Goal: Task Accomplishment & Management: Manage account settings

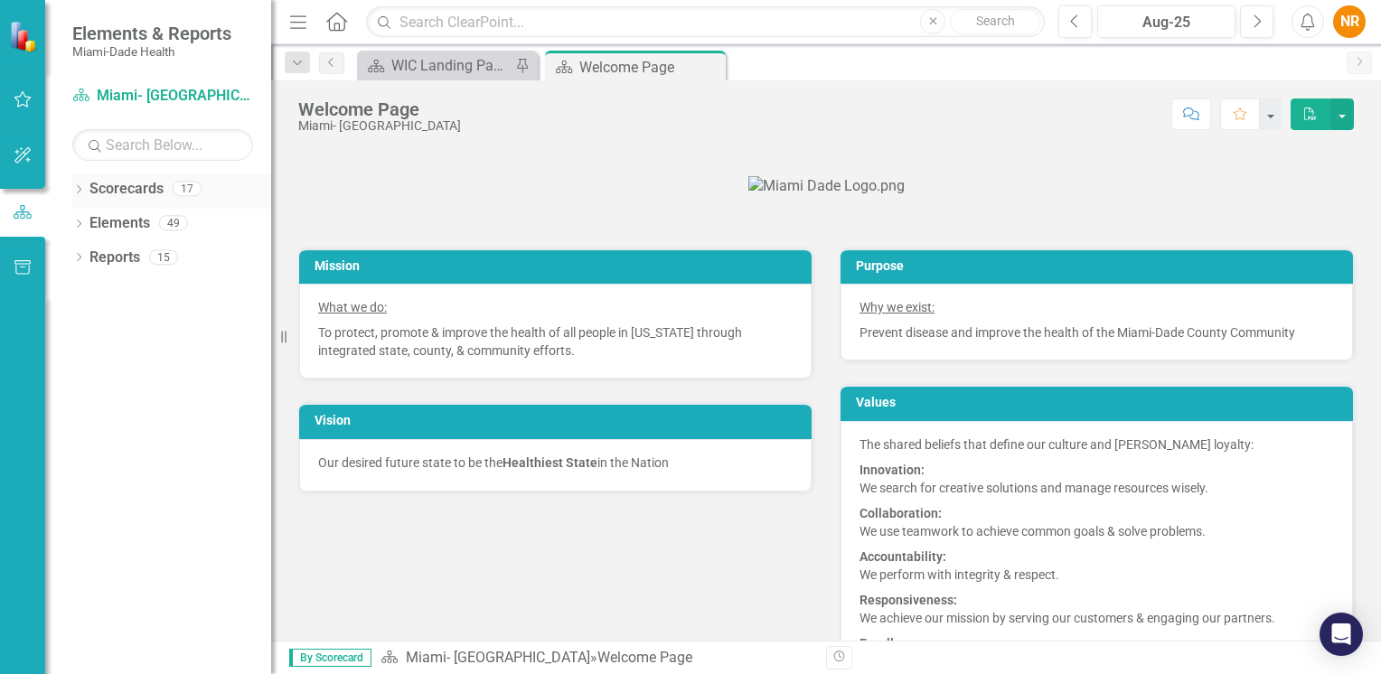
click at [145, 188] on link "Scorecards" at bounding box center [126, 189] width 74 height 21
click at [76, 184] on div "Dropdown" at bounding box center [78, 190] width 13 height 15
click at [98, 226] on div "Dropdown" at bounding box center [90, 223] width 18 height 15
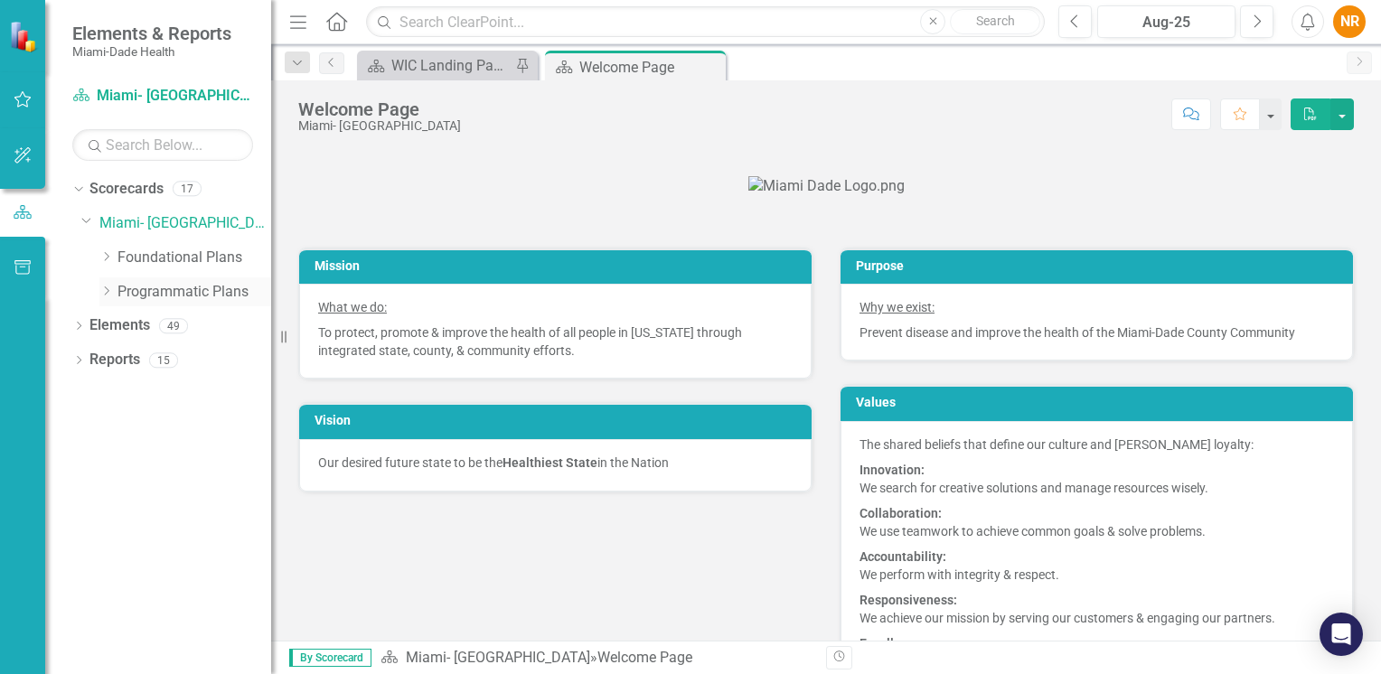
click at [153, 290] on link "Programmatic Plans" at bounding box center [194, 292] width 154 height 21
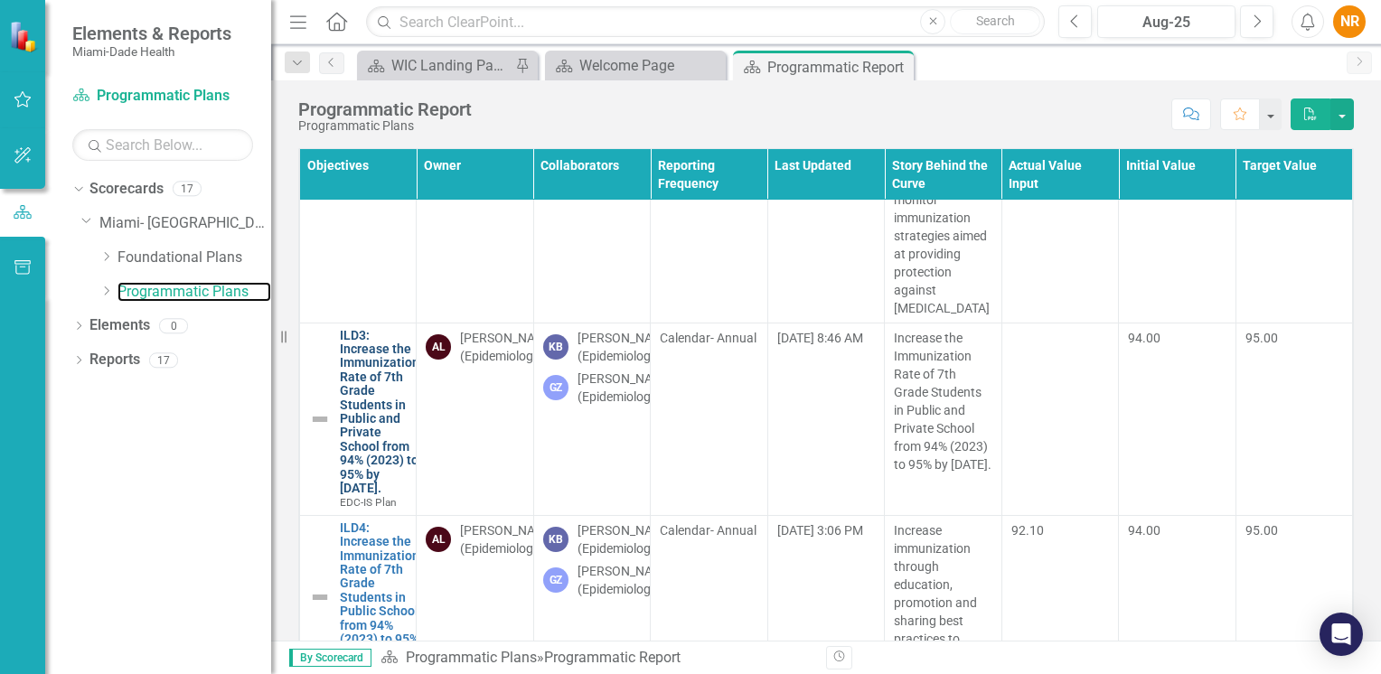
scroll to position [3614, 0]
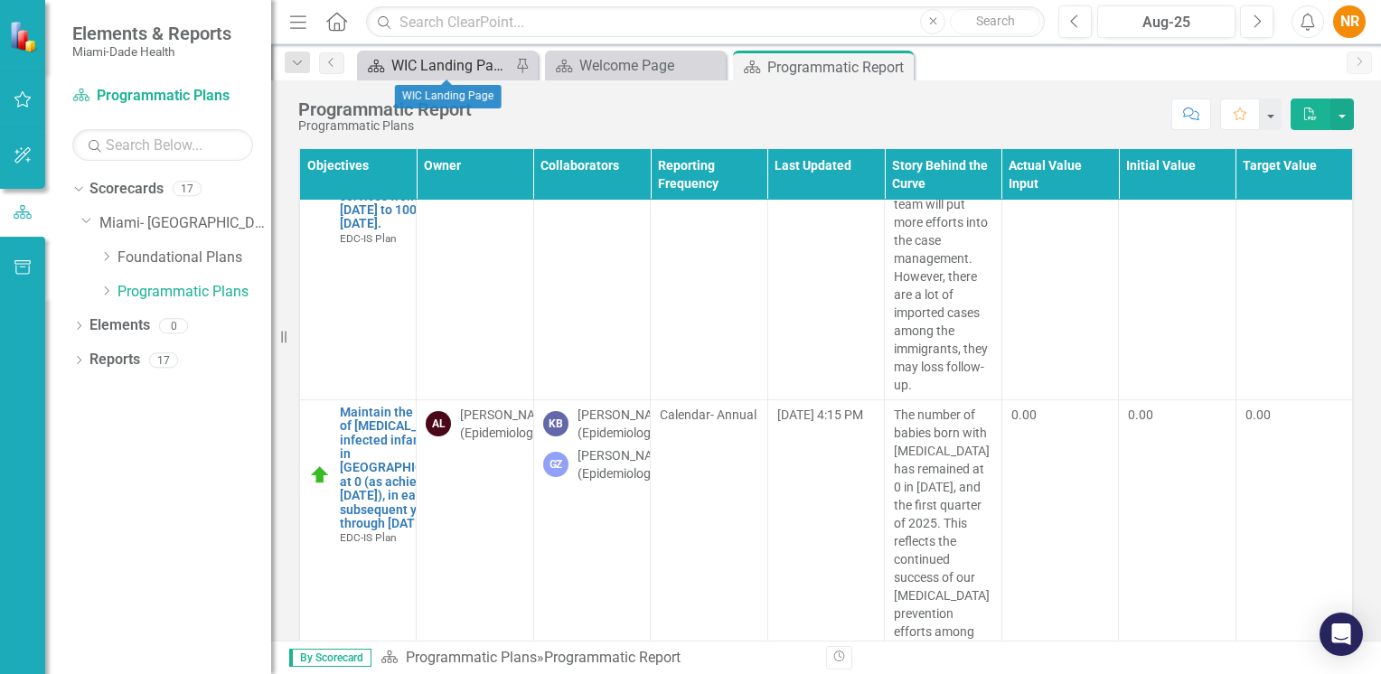
click at [448, 67] on div "WIC Landing Page" at bounding box center [450, 65] width 119 height 23
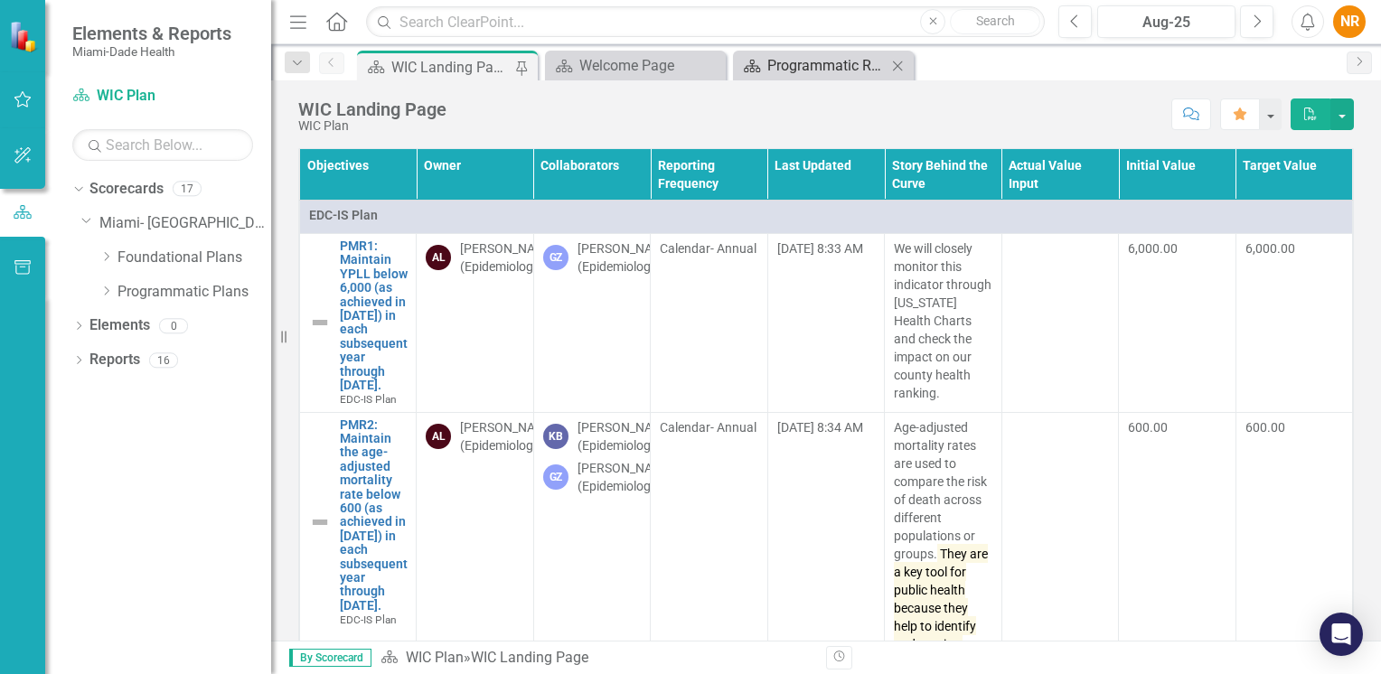
click at [846, 67] on div "Programmatic Report" at bounding box center [826, 65] width 119 height 23
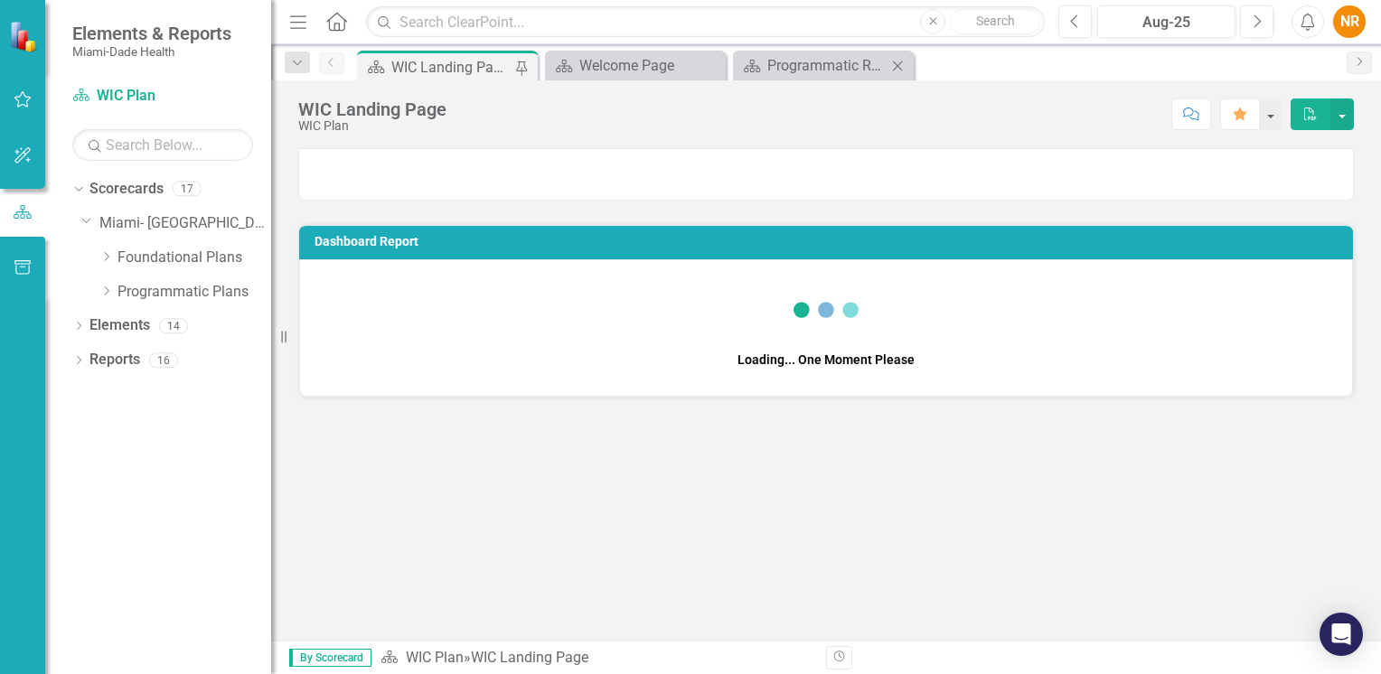
click at [894, 71] on icon "Close" at bounding box center [897, 66] width 18 height 14
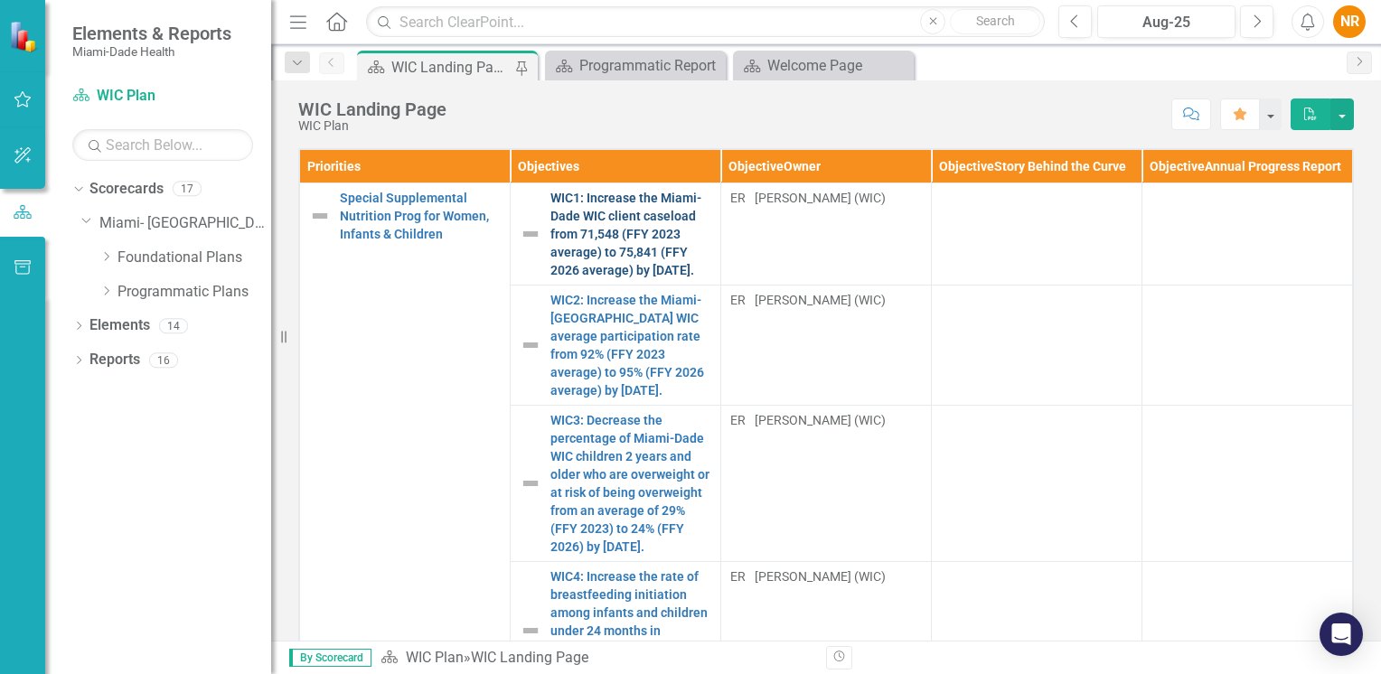
click at [601, 251] on link "WIC1: Increase the Miami-Dade WIC client caseload from 71,548 (FFY 2023 average…" at bounding box center [630, 234] width 161 height 90
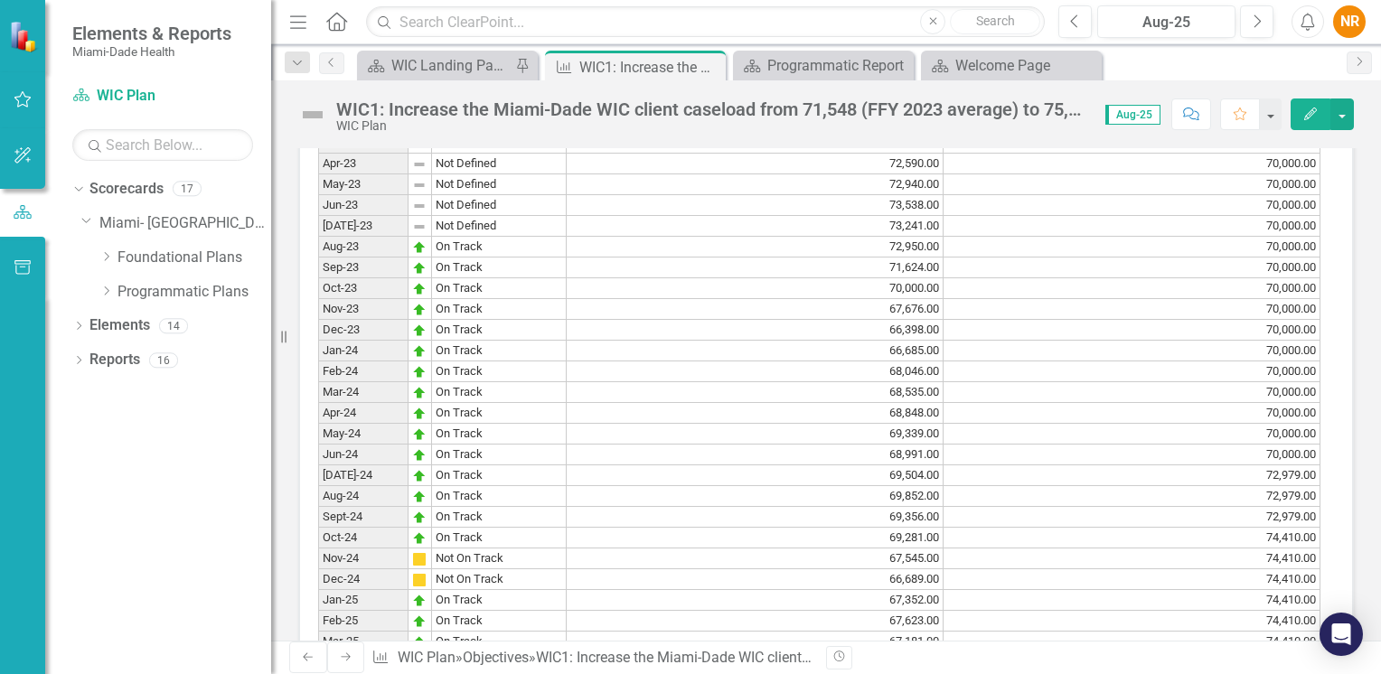
scroll to position [1807, 0]
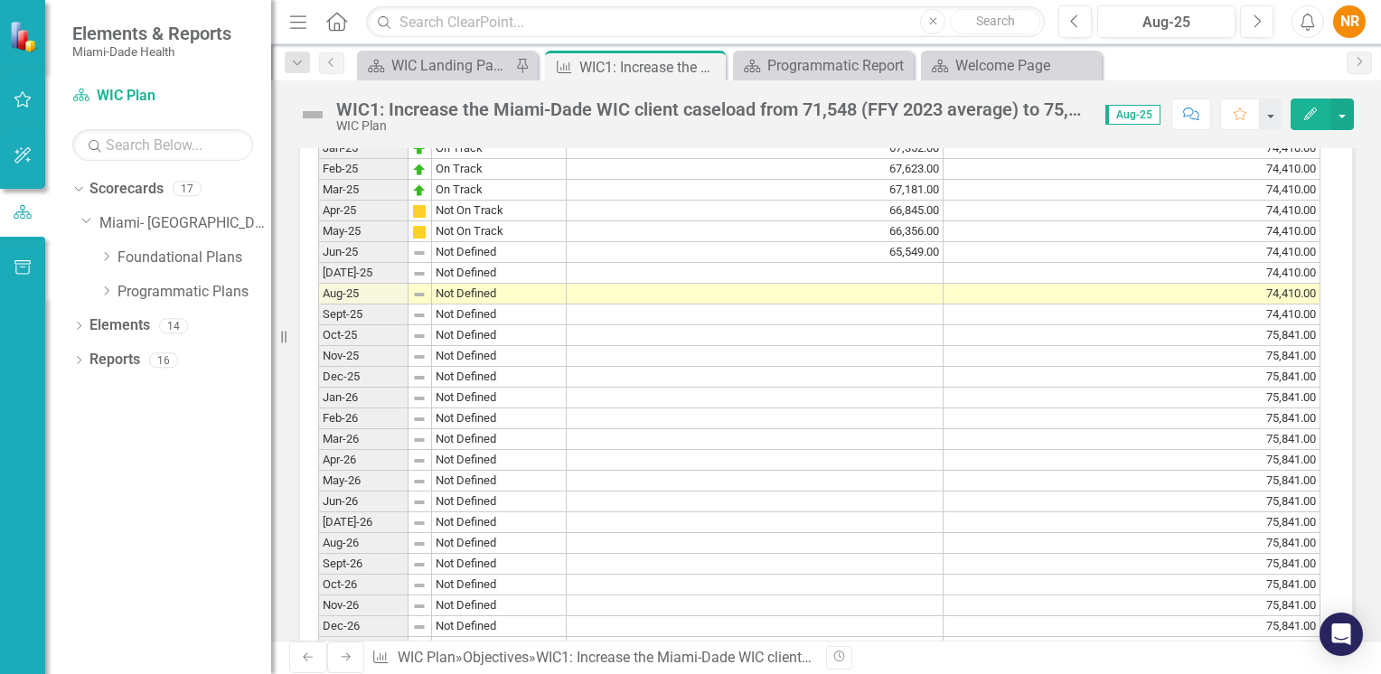
click at [661, 276] on td at bounding box center [755, 273] width 377 height 21
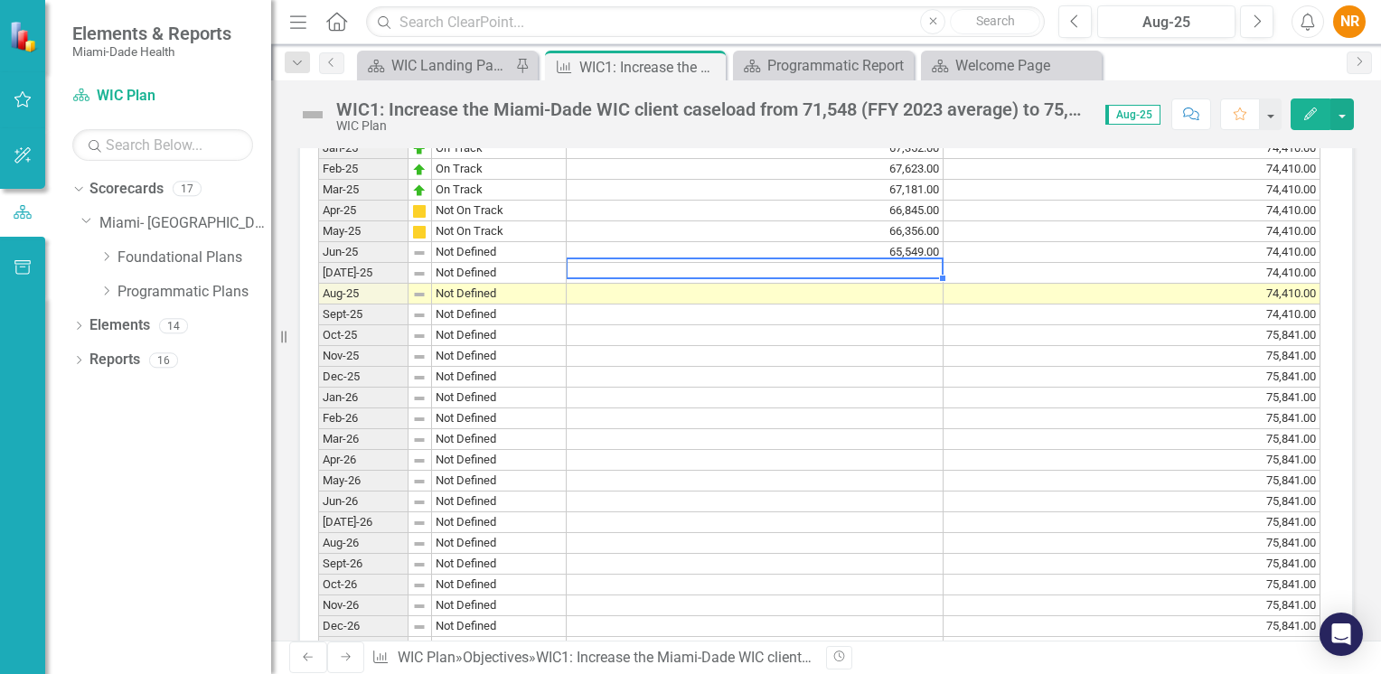
click at [661, 276] on td at bounding box center [755, 273] width 377 height 21
click at [651, 278] on textarea at bounding box center [755, 269] width 378 height 22
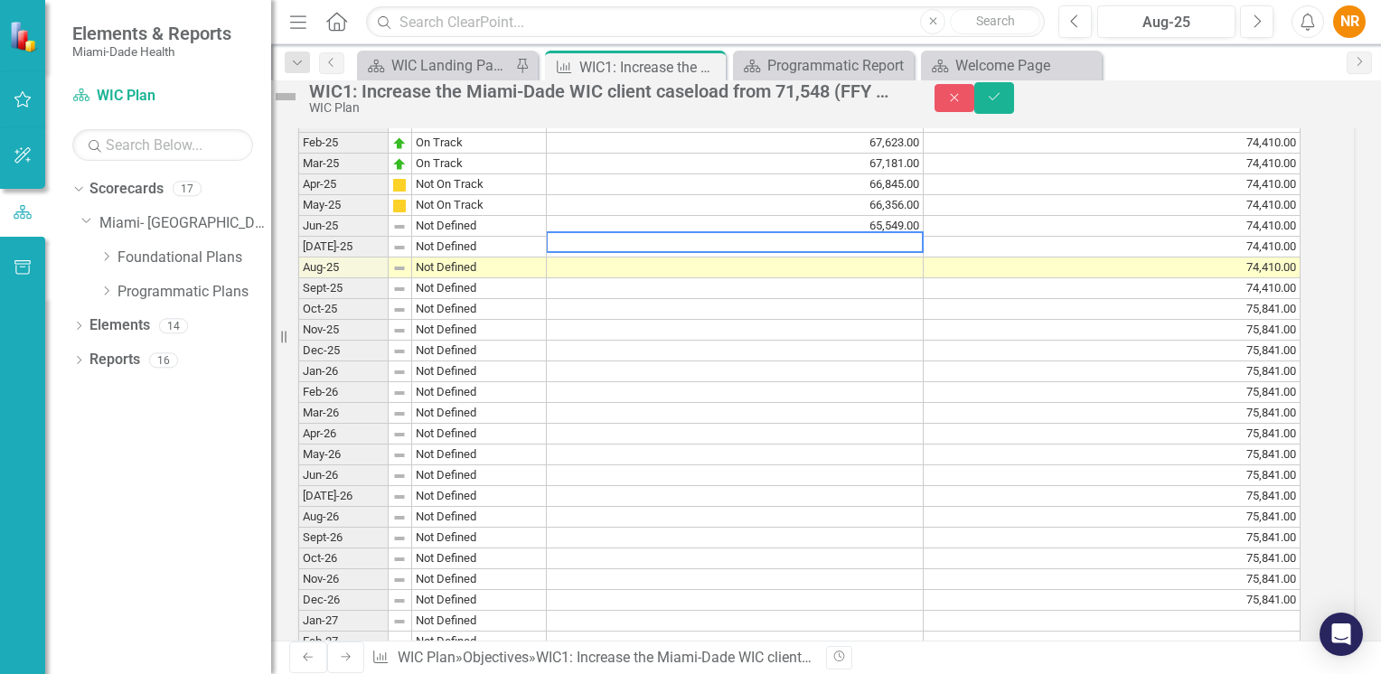
scroll to position [1813, 0]
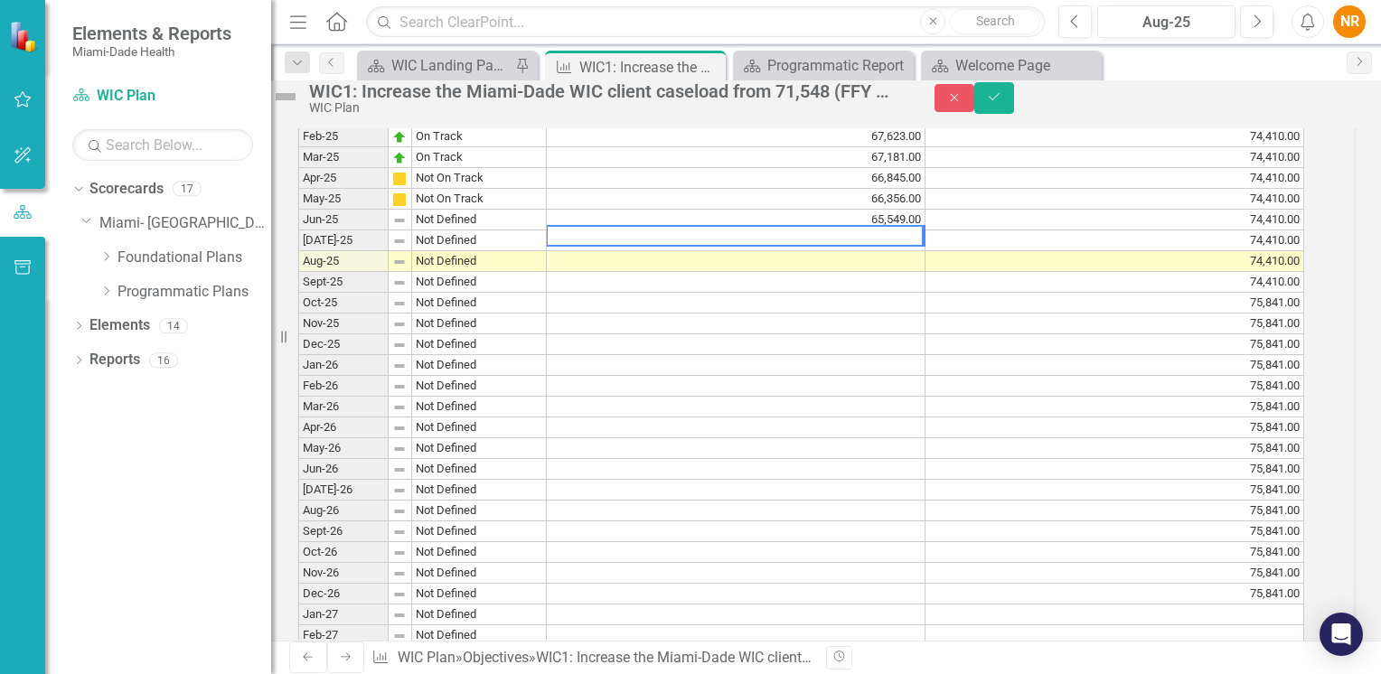
click at [576, 247] on textarea at bounding box center [735, 236] width 378 height 22
type textarea "65246"
click at [1002, 103] on icon "Save" at bounding box center [994, 96] width 16 height 13
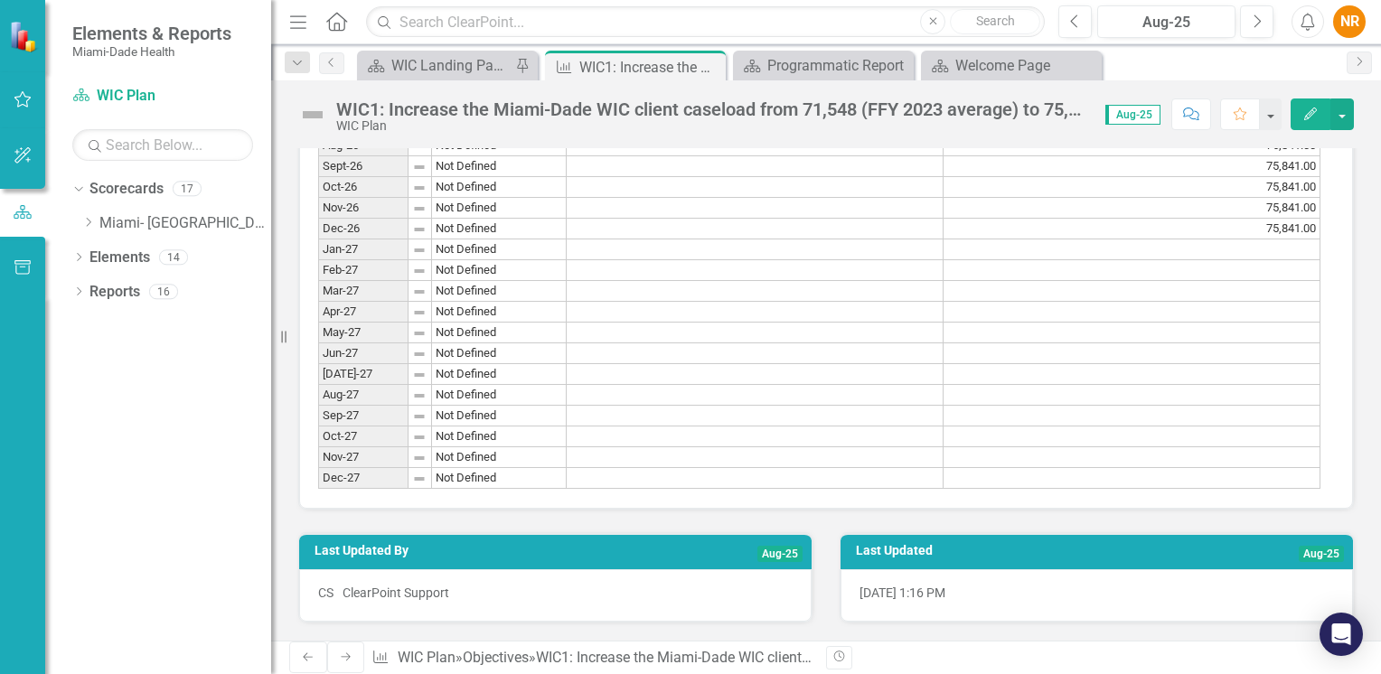
scroll to position [1773, 0]
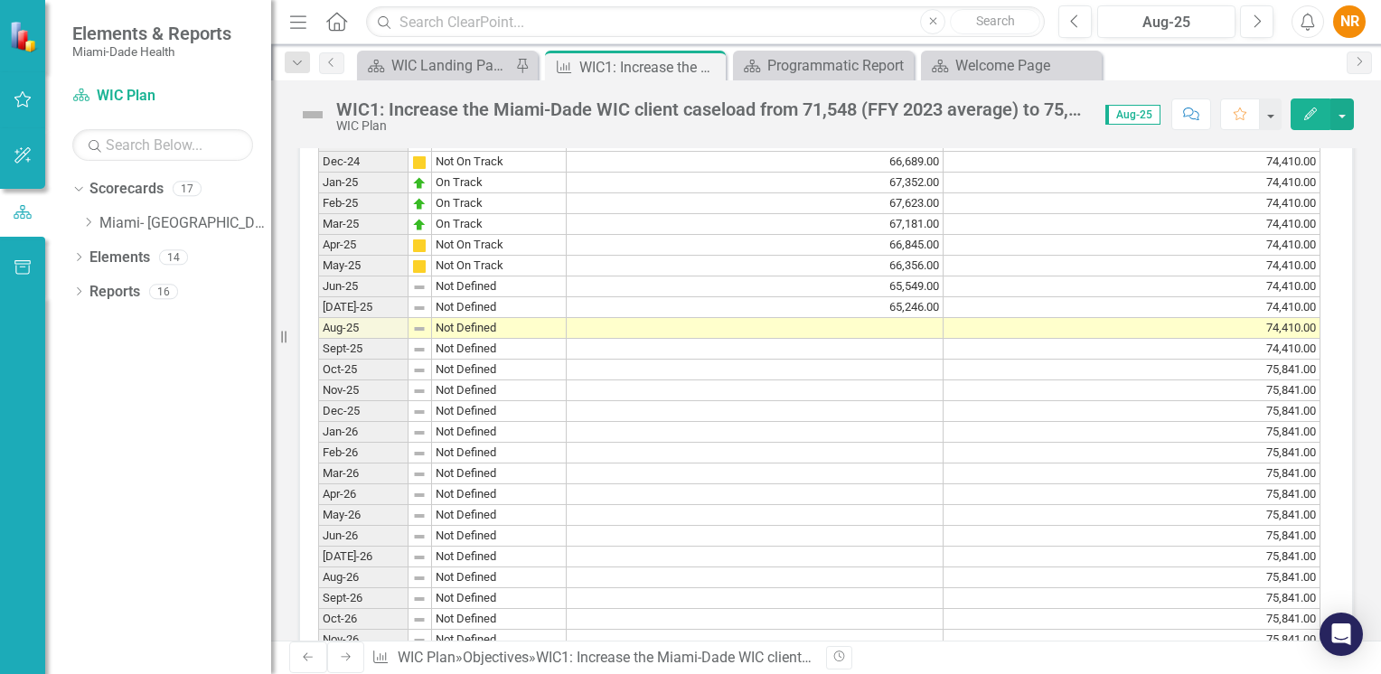
click at [128, 407] on div "Dropdown Scorecards 17 Dropdown [GEOGRAPHIC_DATA]- Dade County Dropdown Foundat…" at bounding box center [158, 424] width 226 height 500
click at [892, 62] on icon "Close" at bounding box center [897, 66] width 18 height 14
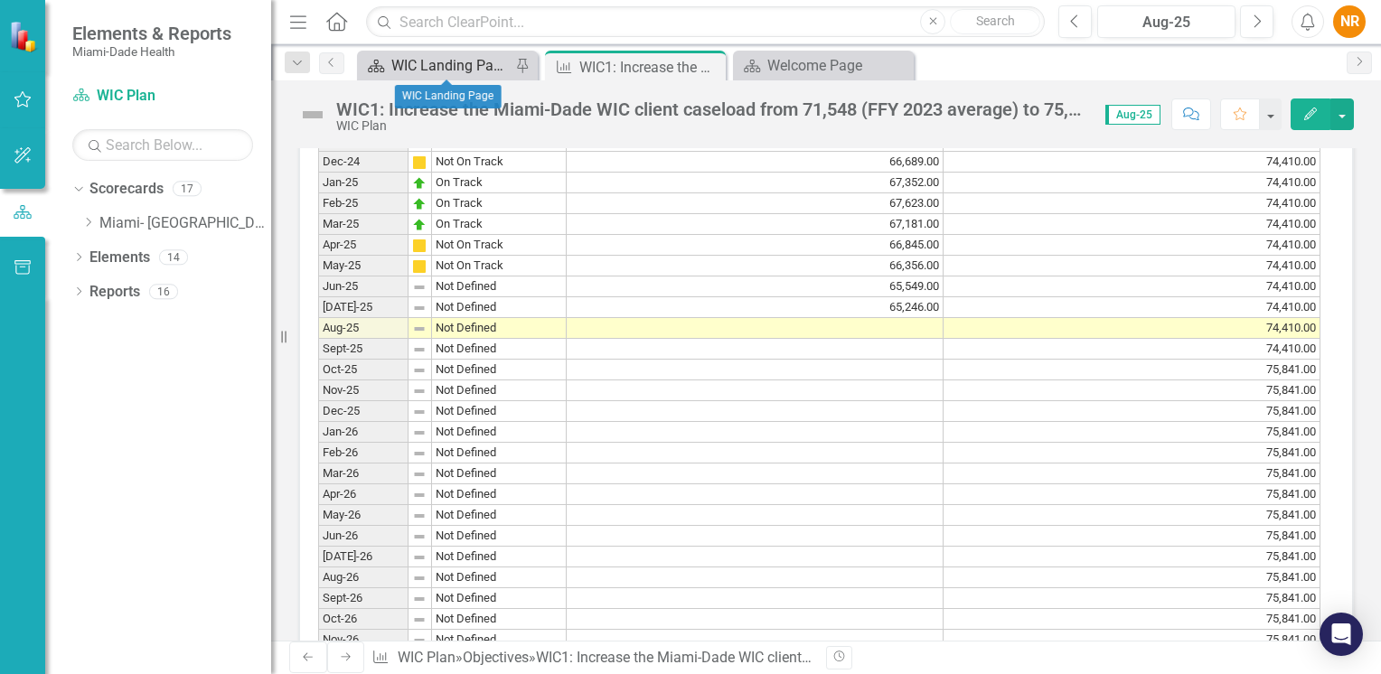
click at [479, 69] on div "WIC Landing Page" at bounding box center [450, 65] width 119 height 23
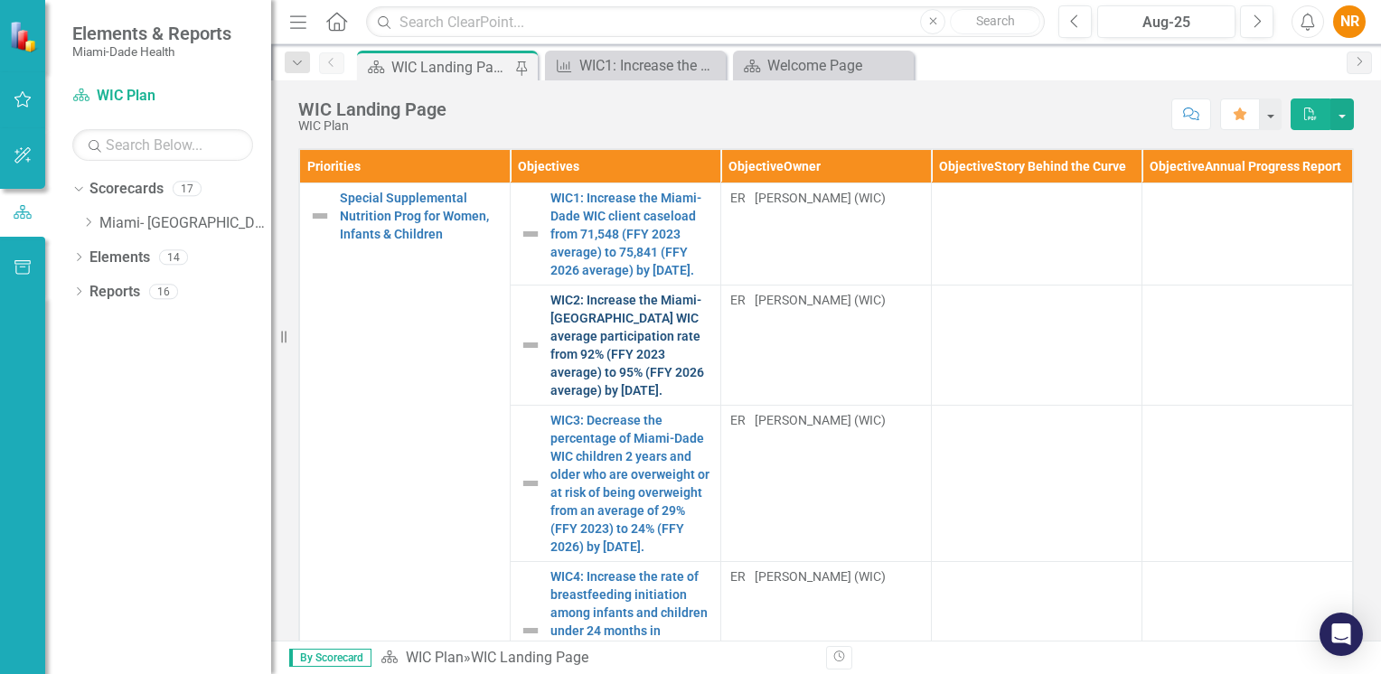
click at [589, 331] on link "WIC2: Increase the Miami-[GEOGRAPHIC_DATA] WIC average participation rate from …" at bounding box center [630, 345] width 161 height 108
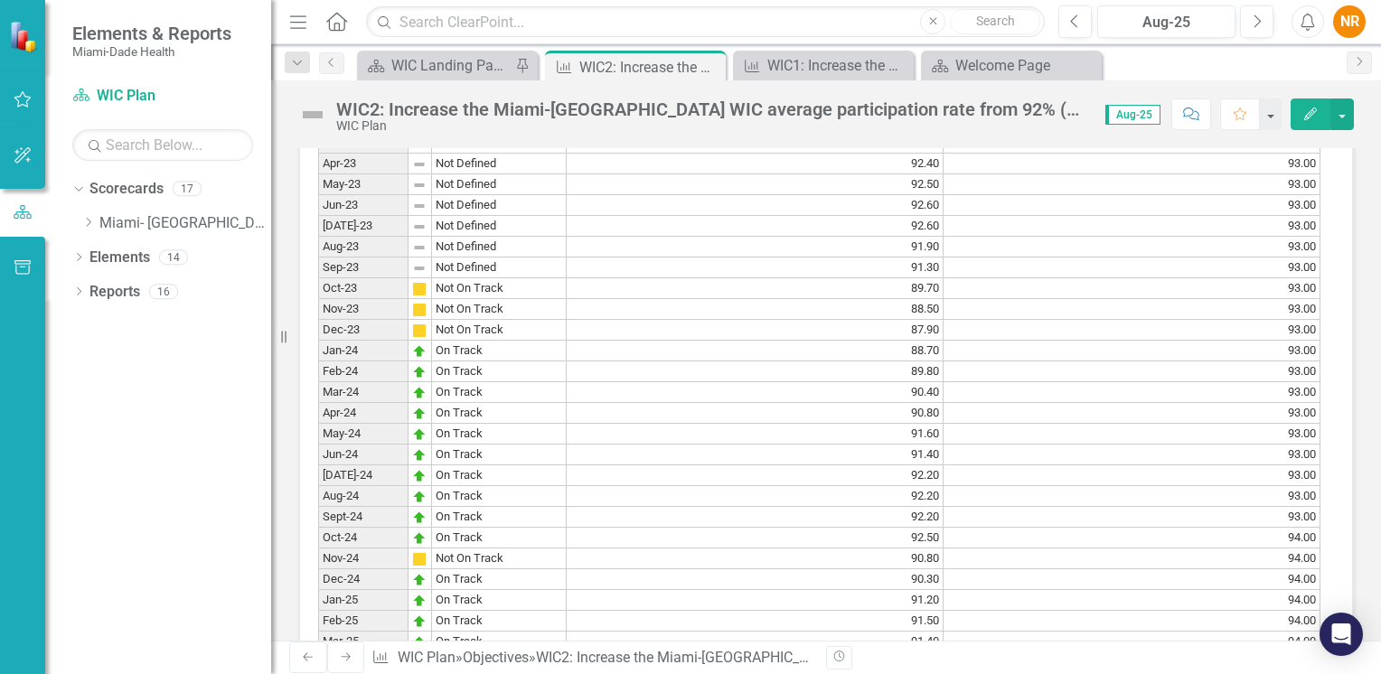
scroll to position [1807, 0]
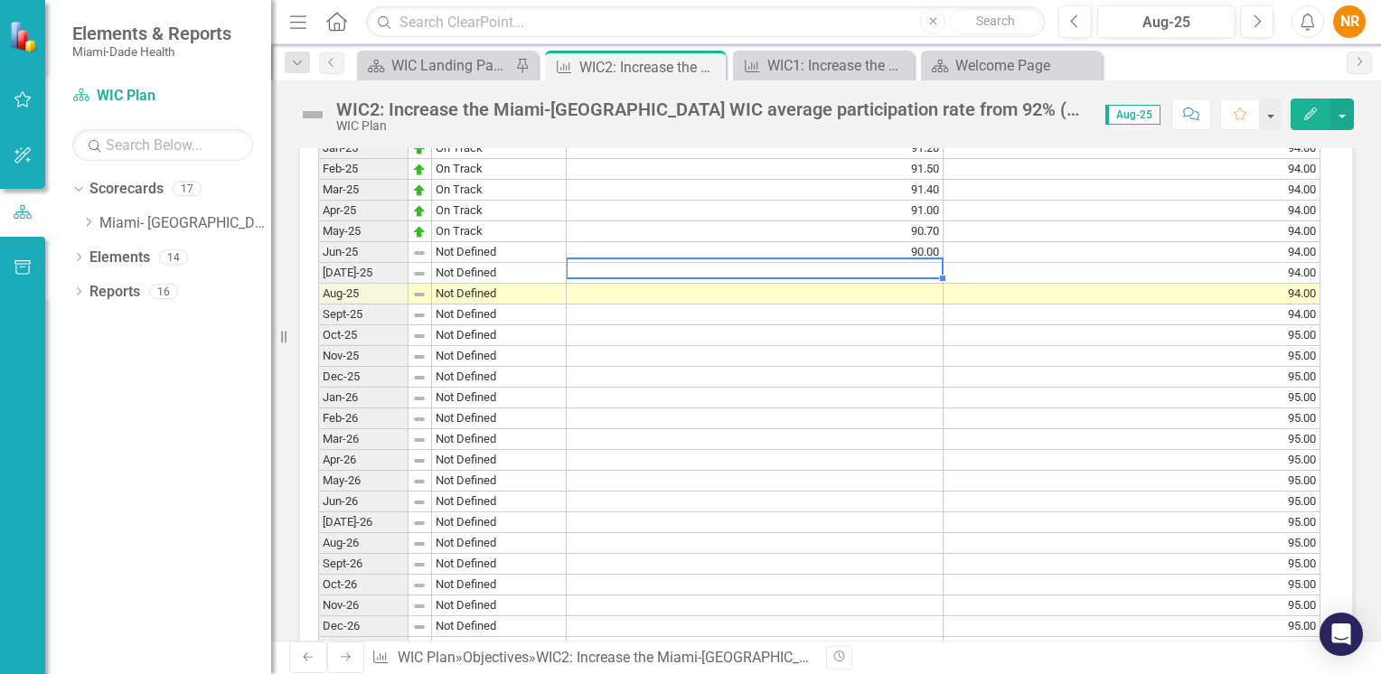
click at [833, 278] on td at bounding box center [755, 273] width 377 height 21
click at [582, 276] on td at bounding box center [755, 273] width 377 height 21
click at [599, 279] on td at bounding box center [755, 273] width 377 height 21
click at [599, 279] on textarea at bounding box center [755, 269] width 378 height 22
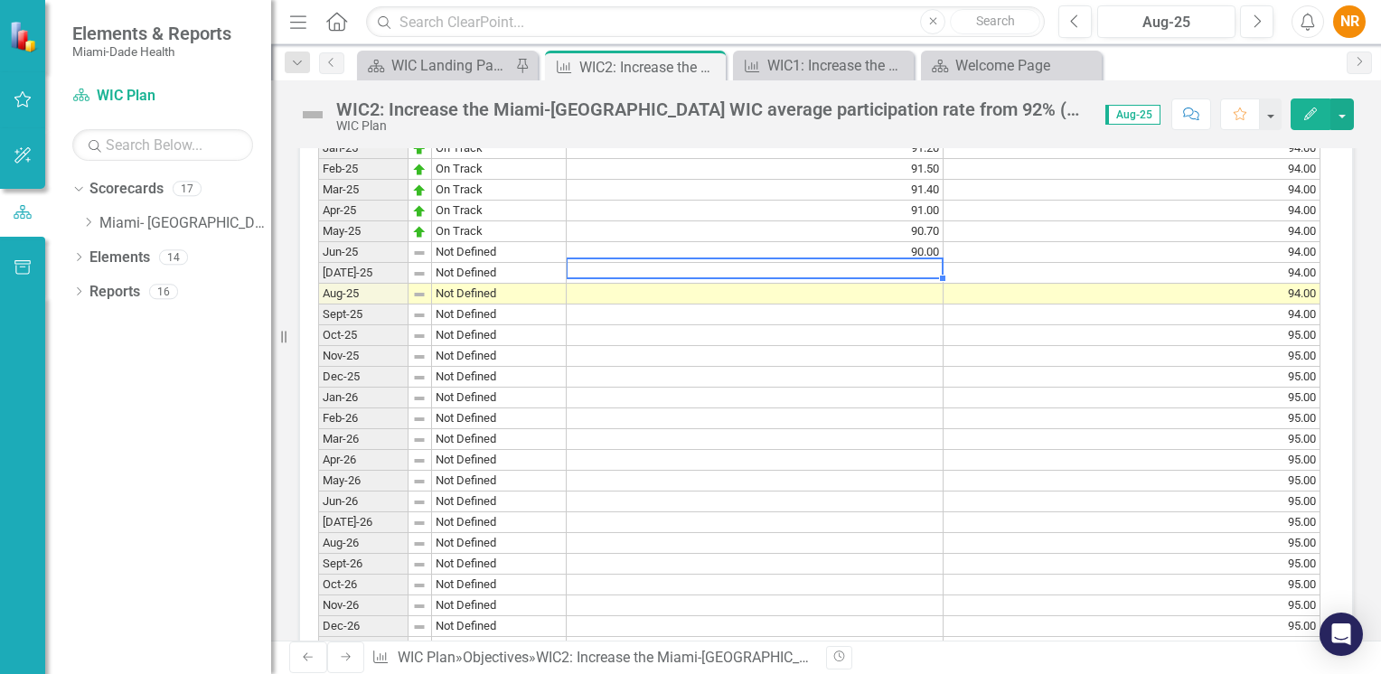
click at [609, 274] on textarea at bounding box center [755, 269] width 378 height 22
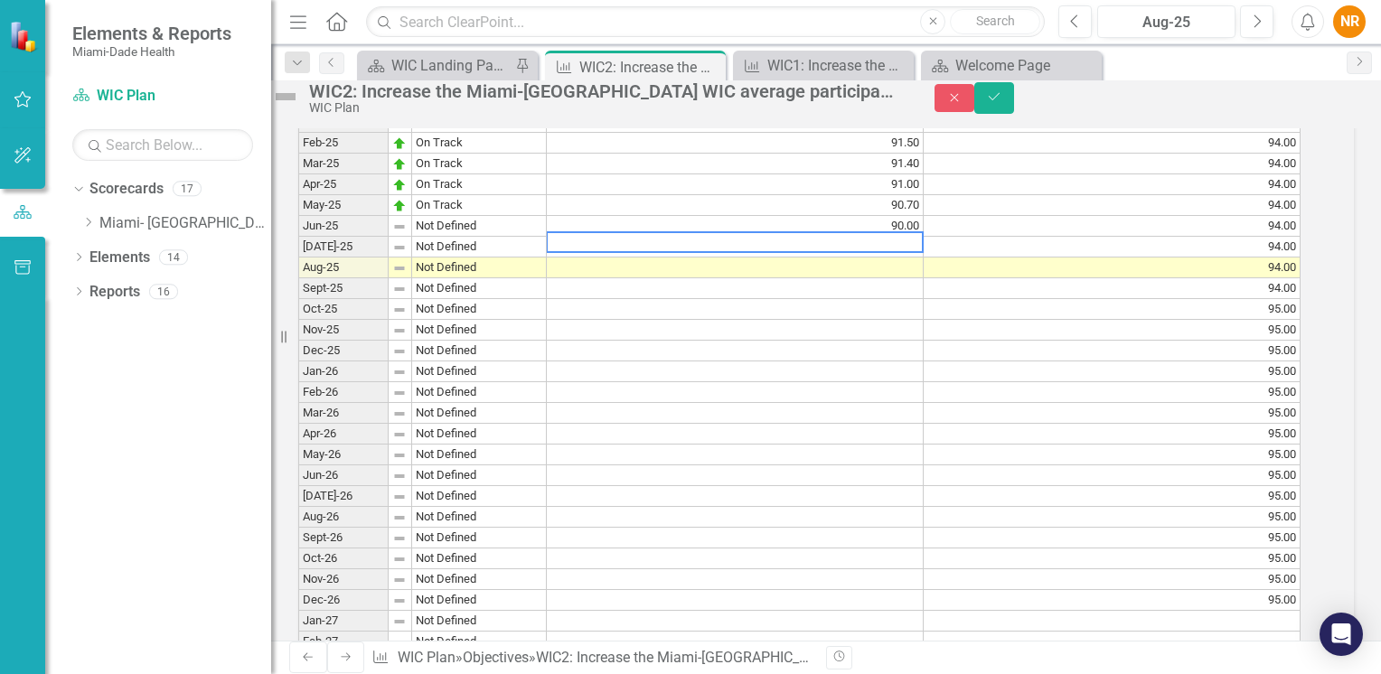
click at [609, 253] on textarea at bounding box center [735, 242] width 378 height 22
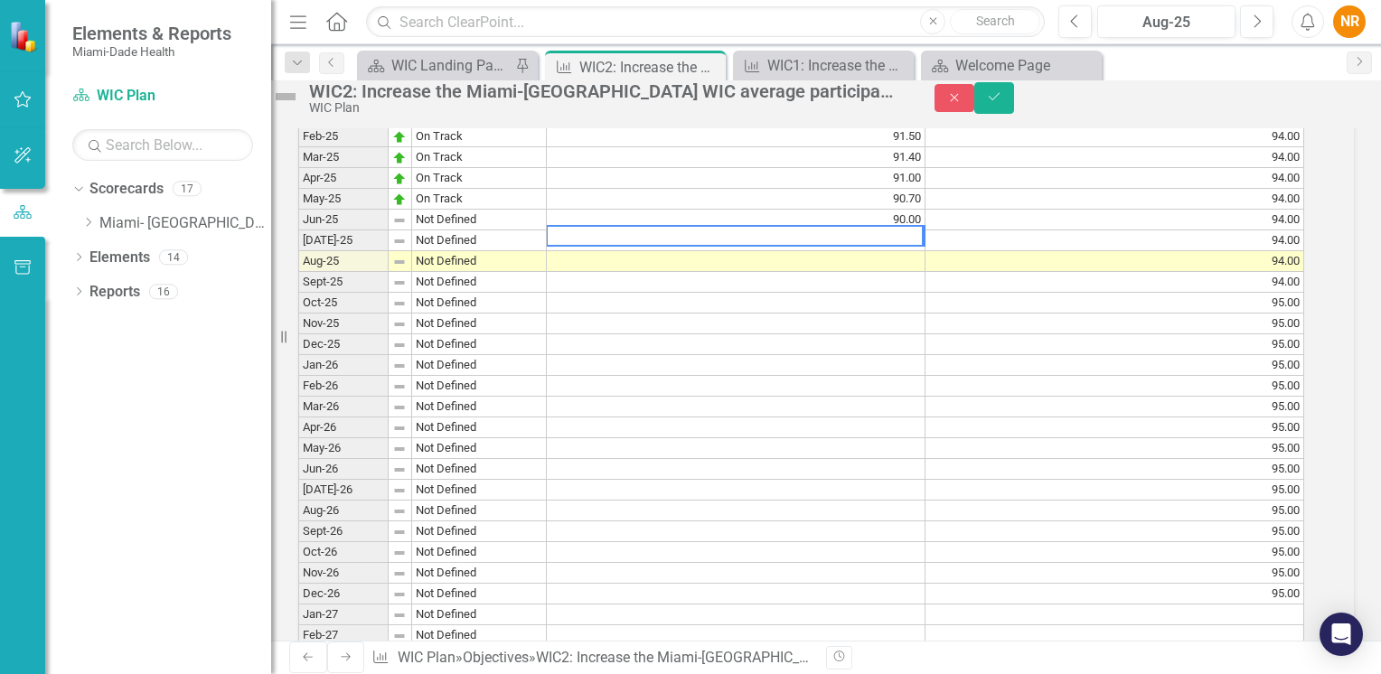
click at [820, 247] on textarea at bounding box center [735, 236] width 378 height 22
type textarea "89.9"
click at [1002, 103] on icon "Save" at bounding box center [994, 96] width 16 height 13
